Goal: Book appointment/travel/reservation

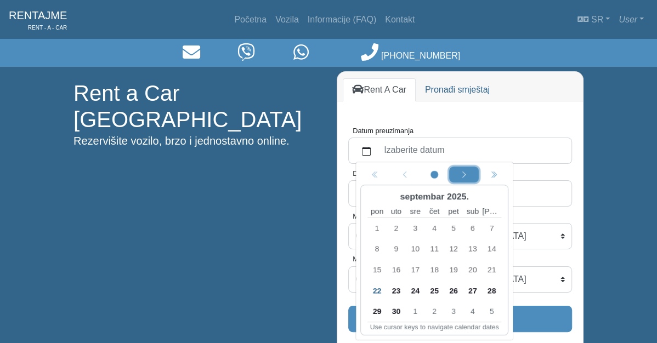
click at [467, 176] on div "Next month" at bounding box center [463, 175] width 25 height 12
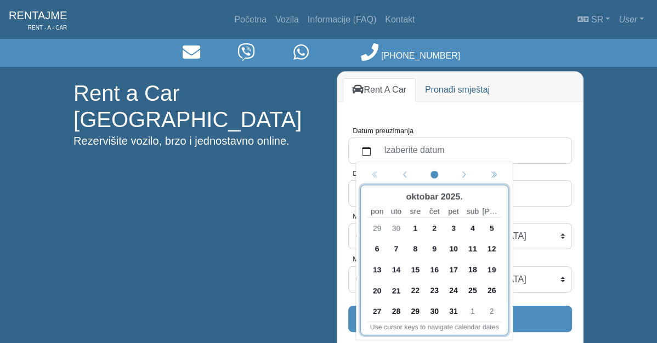
click at [467, 270] on span "18" at bounding box center [473, 270] width 18 height 18
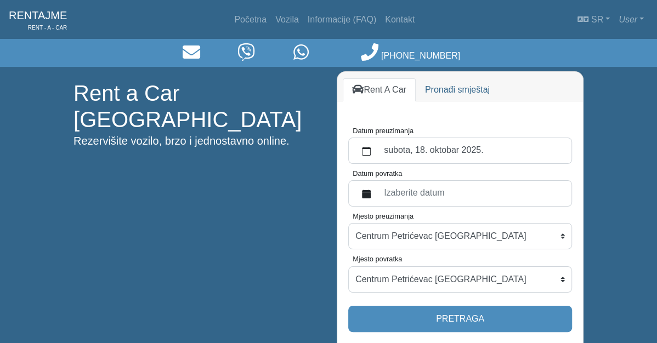
click at [476, 184] on label "Izaberite datum" at bounding box center [470, 194] width 187 height 20
click at [377, 184] on button "Datum povratka" at bounding box center [366, 194] width 22 height 20
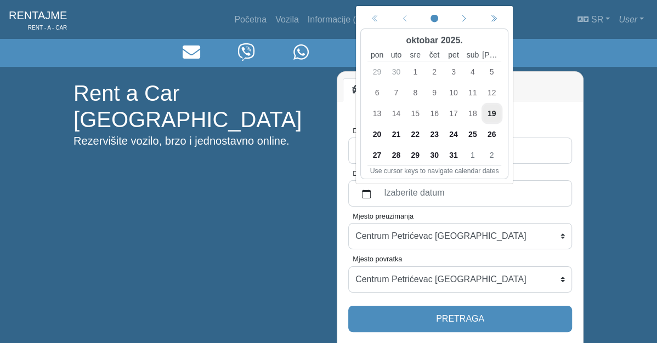
click at [494, 113] on span "19" at bounding box center [492, 114] width 18 height 18
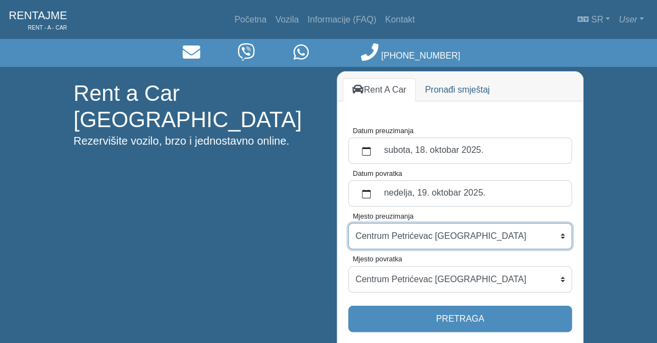
click at [348, 223] on select "Centrum Petrićevac [GEOGRAPHIC_DATA] Po dogovoru ([GEOGRAPHIC_DATA]) [GEOGRAPHI…" at bounding box center [460, 236] width 224 height 26
select select "BanjaLukaAerodrom"
click option "Aerodrom Mahovljani ([GEOGRAPHIC_DATA])" at bounding box center [0, 0] width 0 height 0
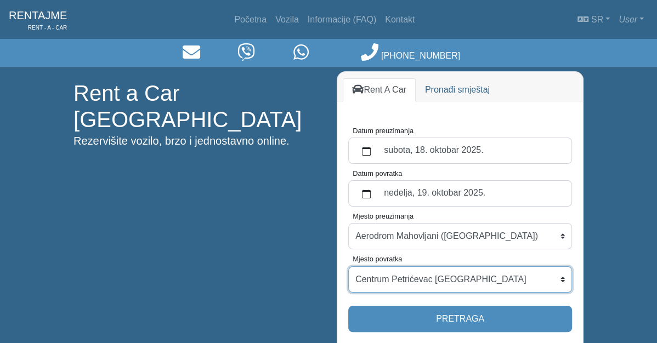
click at [348, 266] on select "Centrum Petrićevac [GEOGRAPHIC_DATA] Po dogovoru ([GEOGRAPHIC_DATA]) [GEOGRAPHI…" at bounding box center [460, 279] width 224 height 26
select select "BanjaLukaAerodrom"
click option "Aerodrom Mahovljani ([GEOGRAPHIC_DATA])" at bounding box center [0, 0] width 0 height 0
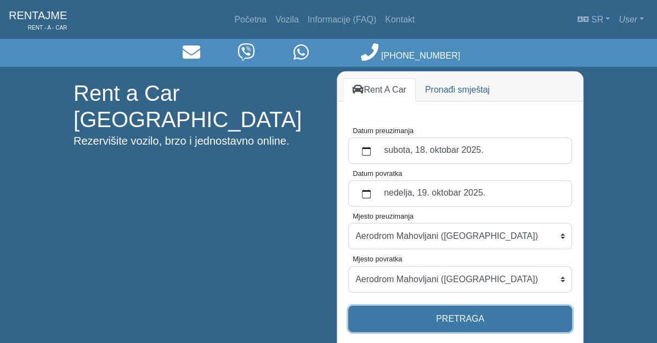
click at [471, 322] on button "Pretraga" at bounding box center [460, 319] width 224 height 26
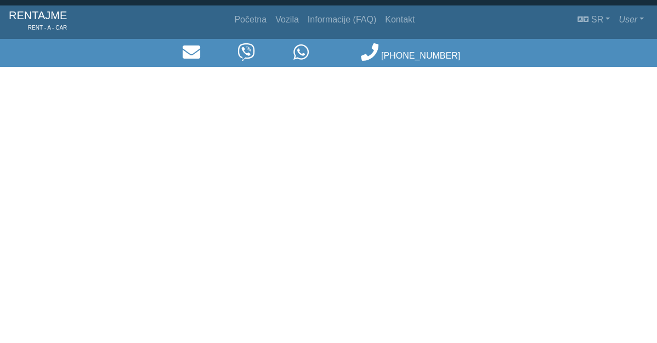
select select "BanjaLukaAerodrom"
